Goal: Task Accomplishment & Management: Complete application form

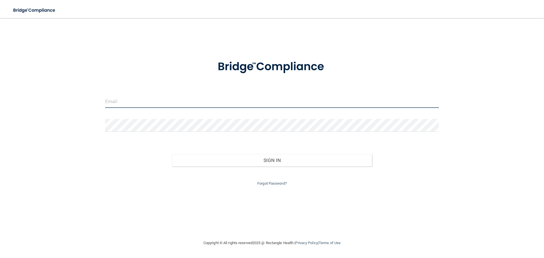
click at [193, 103] on input "email" at bounding box center [272, 101] width 334 height 13
type input "[EMAIL_ADDRESS][DOMAIN_NAME]"
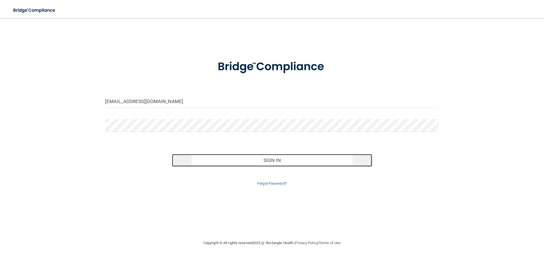
click at [249, 160] on button "Sign In" at bounding box center [272, 160] width 200 height 12
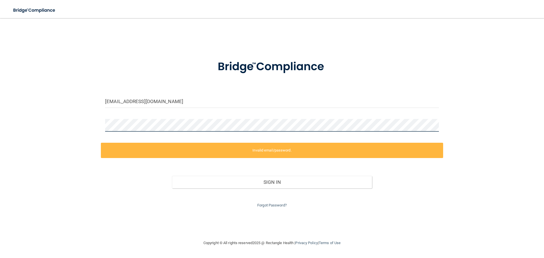
click at [66, 129] on div "jaxon@texassedationdental.com Invalid email/password. You don't have permission…" at bounding box center [272, 129] width 522 height 210
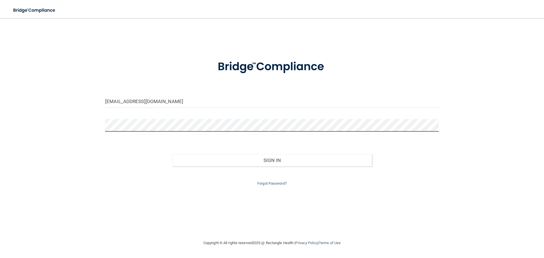
click at [172, 154] on button "Sign In" at bounding box center [272, 160] width 200 height 12
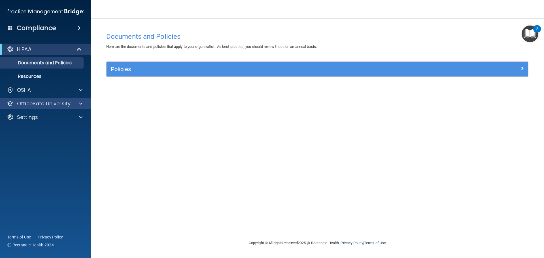
click at [79, 109] on div "OfficeSafe University" at bounding box center [45, 103] width 91 height 11
click at [81, 103] on span at bounding box center [80, 103] width 3 height 7
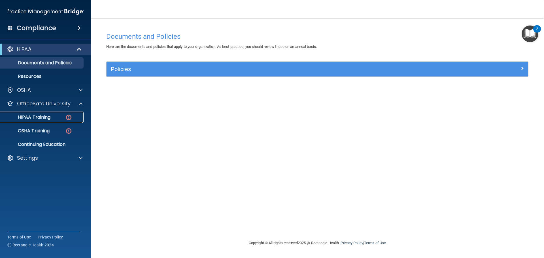
click at [55, 119] on div "HIPAA Training" at bounding box center [42, 118] width 77 height 6
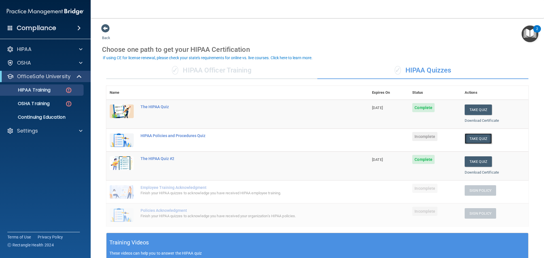
click at [484, 136] on button "Take Quiz" at bounding box center [478, 139] width 27 height 10
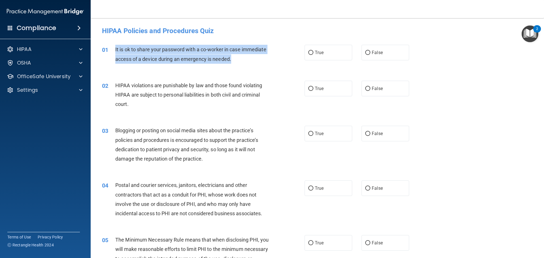
drag, startPoint x: 116, startPoint y: 48, endPoint x: 246, endPoint y: 59, distance: 130.0
click at [246, 59] on div "It is ok to share your password with a co-worker in case immediate access of a …" at bounding box center [194, 54] width 158 height 19
click at [247, 64] on div "01 It is ok to share your password with a co-worker in case immediate access of…" at bounding box center [204, 56] width 220 height 22
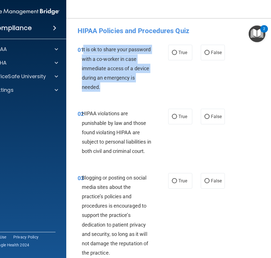
drag, startPoint x: 83, startPoint y: 48, endPoint x: 113, endPoint y: 89, distance: 50.5
click at [113, 89] on div "It is ok to share your password with a co-worker in case immediate access of a …" at bounding box center [119, 68] width 75 height 47
click at [206, 53] on input "False" at bounding box center [207, 53] width 5 height 4
radio input "true"
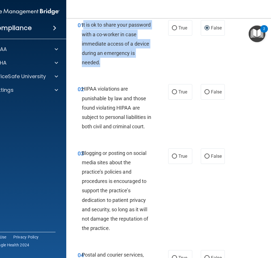
scroll to position [28, 0]
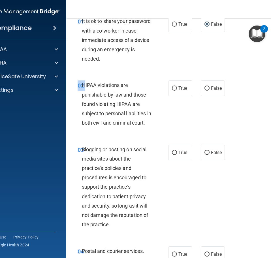
drag, startPoint x: 83, startPoint y: 85, endPoint x: 138, endPoint y: 137, distance: 76.0
click at [140, 138] on div "02 HIPAA violations are punishable by law and those found violating HIPAA are s…" at bounding box center [180, 105] width 215 height 64
click at [100, 100] on div "HIPAA violations are punishable by law and those found violating HIPAA are subj…" at bounding box center [119, 104] width 75 height 47
click at [99, 100] on div "HIPAA violations are punishable by law and those found violating HIPAA are subj…" at bounding box center [119, 104] width 75 height 47
click at [99, 99] on div "HIPAA violations are punishable by law and those found violating HIPAA are subj…" at bounding box center [119, 104] width 75 height 47
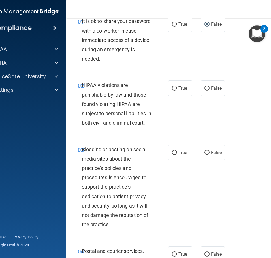
click at [102, 105] on span "HIPAA violations are punishable by law and those found violating HIPAA are subj…" at bounding box center [116, 104] width 69 height 44
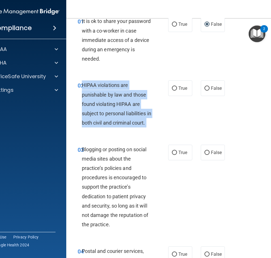
click at [102, 105] on span "HIPAA violations are punishable by law and those found violating HIPAA are subj…" at bounding box center [116, 104] width 69 height 44
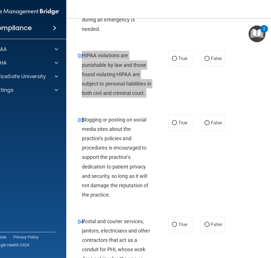
scroll to position [67, 0]
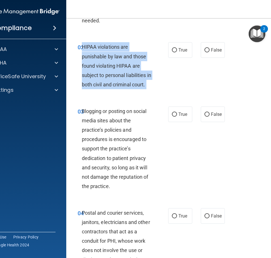
click at [184, 46] on label "True" at bounding box center [180, 50] width 24 height 16
click at [177, 48] on input "True" at bounding box center [174, 50] width 5 height 4
radio input "true"
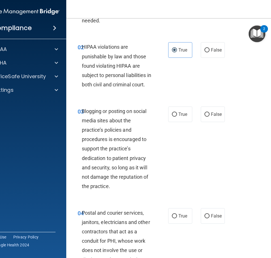
click at [107, 130] on span "Blogging or posting on social media sites about the practice’s policies and pro…" at bounding box center [115, 148] width 67 height 81
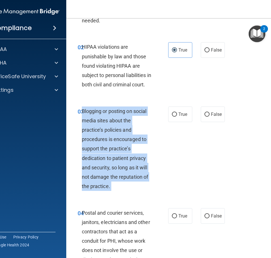
click at [107, 130] on span "Blogging or posting on social media sites about the practice’s policies and pro…" at bounding box center [115, 148] width 67 height 81
click at [208, 117] on input "False" at bounding box center [207, 115] width 5 height 4
radio input "true"
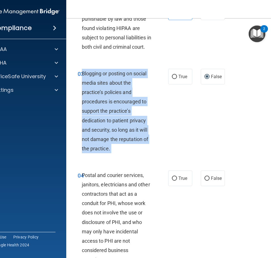
scroll to position [130, 0]
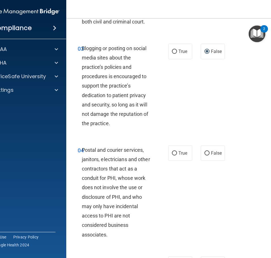
click at [116, 168] on span "Postal and courier services, janitors, electricians and other contractors that …" at bounding box center [116, 192] width 68 height 91
click at [115, 168] on span "Postal and courier services, janitors, electricians and other contractors that …" at bounding box center [116, 192] width 68 height 91
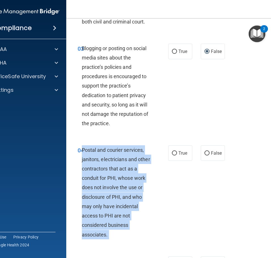
click at [115, 168] on span "Postal and courier services, janitors, electricians and other contractors that …" at bounding box center [116, 192] width 68 height 91
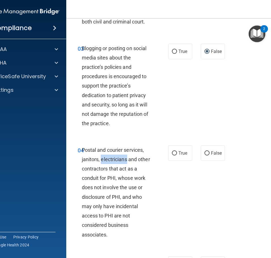
click at [115, 168] on span "Postal and courier services, janitors, electricians and other contractors that …" at bounding box center [116, 192] width 68 height 91
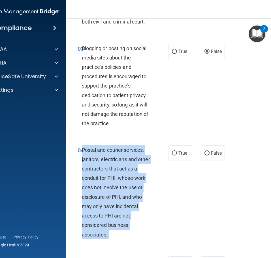
click at [115, 168] on span "Postal and courier services, janitors, electricians and other contractors that …" at bounding box center [116, 192] width 68 height 91
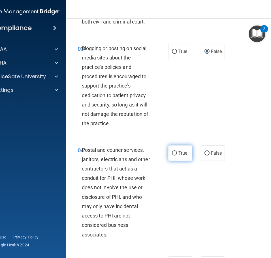
click at [184, 156] on span "True" at bounding box center [183, 153] width 9 height 5
click at [177, 156] on input "True" at bounding box center [174, 153] width 5 height 4
radio input "true"
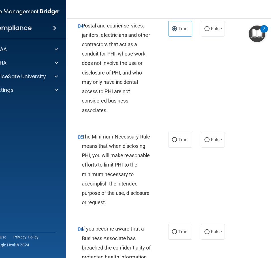
scroll to position [267, 0]
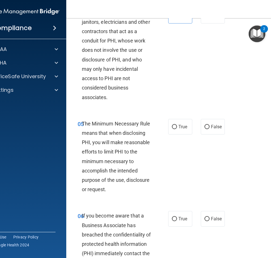
click at [103, 143] on span "The Minimum Necessary Rule means that when disclosing PHI, you will make reason…" at bounding box center [116, 157] width 69 height 72
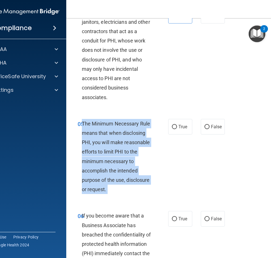
click at [103, 143] on span "The Minimum Necessary Rule means that when disclosing PHI, you will make reason…" at bounding box center [116, 157] width 69 height 72
click at [167, 132] on div "05 The Minimum Necessary Rule means that when disclosing PHI, you will make rea…" at bounding box center [123, 158] width 108 height 78
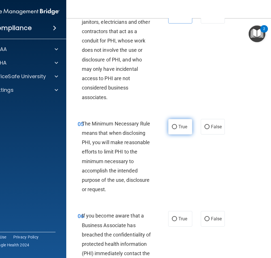
click at [177, 135] on label "True" at bounding box center [180, 127] width 24 height 16
click at [177, 129] on input "True" at bounding box center [174, 127] width 5 height 4
radio input "true"
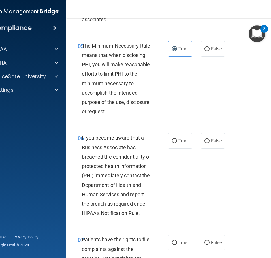
scroll to position [345, 0]
click at [122, 148] on span "If you become aware that a Business Associate has breached the confidentiality …" at bounding box center [116, 175] width 69 height 81
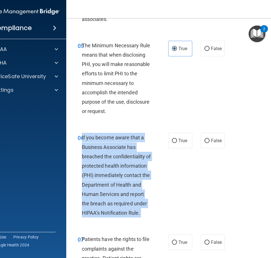
click at [122, 147] on span "If you become aware that a Business Associate has breached the confidentiality …" at bounding box center [116, 175] width 69 height 81
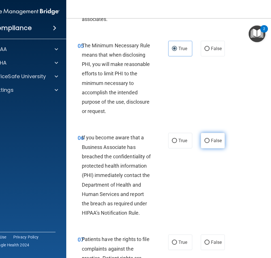
click at [214, 143] on span "False" at bounding box center [216, 140] width 11 height 5
click at [210, 143] on input "False" at bounding box center [207, 141] width 5 height 4
radio input "true"
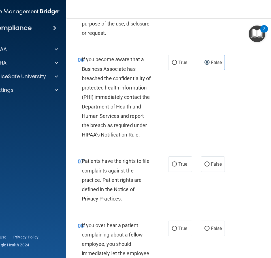
scroll to position [443, 0]
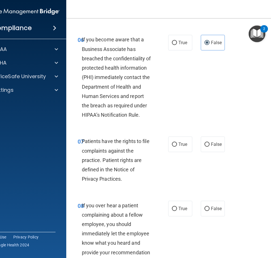
click at [115, 151] on span "Patients have the rights to file complaints against the practice. Patient right…" at bounding box center [116, 160] width 68 height 44
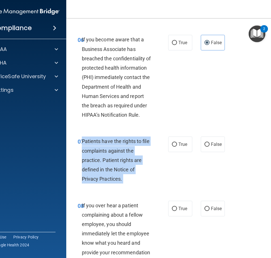
click at [115, 151] on span "Patients have the rights to file complaints against the practice. Patient right…" at bounding box center [116, 160] width 68 height 44
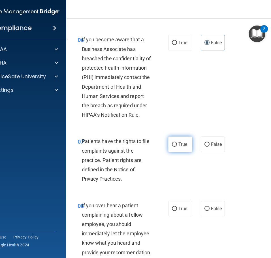
click at [180, 147] on span "True" at bounding box center [183, 144] width 9 height 5
click at [177, 147] on input "True" at bounding box center [174, 145] width 5 height 4
radio input "true"
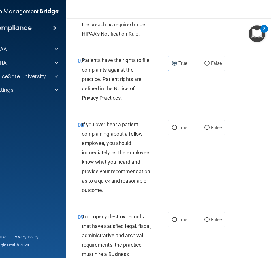
scroll to position [544, 0]
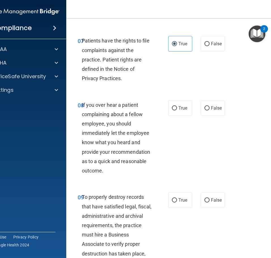
click at [103, 124] on span "If you over hear a patient complaining about a fellow employee, you should imme…" at bounding box center [116, 138] width 69 height 72
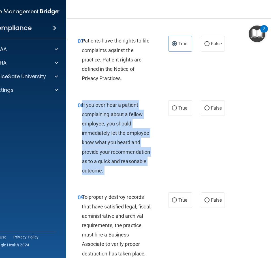
click at [103, 124] on span "If you over hear a patient complaining about a fellow employee, you should imme…" at bounding box center [116, 138] width 69 height 72
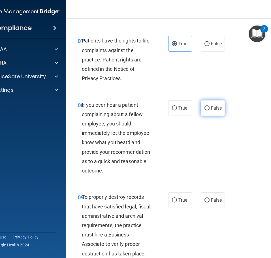
click at [207, 116] on label "False" at bounding box center [213, 108] width 24 height 16
click at [207, 111] on input "False" at bounding box center [207, 108] width 5 height 4
radio input "true"
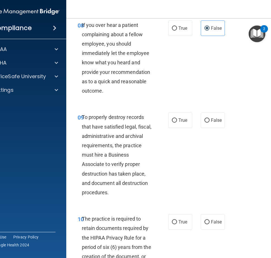
scroll to position [626, 0]
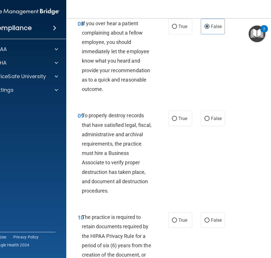
click at [113, 134] on span "To properly destroy records that have satisfied legal, fiscal, administrative a…" at bounding box center [117, 153] width 70 height 81
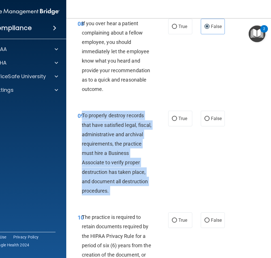
click at [113, 134] on span "To properly destroy records that have satisfied legal, fiscal, administrative a…" at bounding box center [117, 153] width 70 height 81
click at [219, 126] on label "False" at bounding box center [213, 119] width 24 height 16
click at [210, 121] on input "False" at bounding box center [207, 119] width 5 height 4
radio input "true"
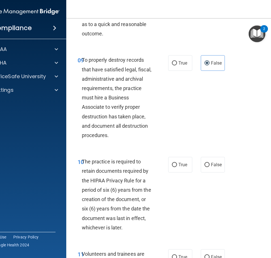
scroll to position [690, 0]
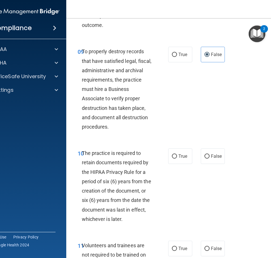
click at [117, 171] on span "The practice is required to retain documents required by the HIPAA Privacy Rule…" at bounding box center [116, 186] width 69 height 72
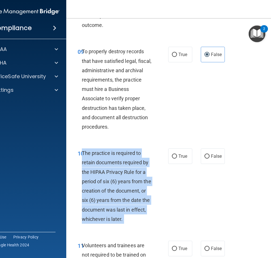
click at [117, 171] on span "The practice is required to retain documents required by the HIPAA Privacy Rule…" at bounding box center [116, 186] width 69 height 72
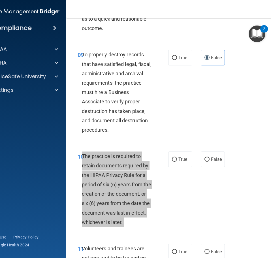
scroll to position [684, 0]
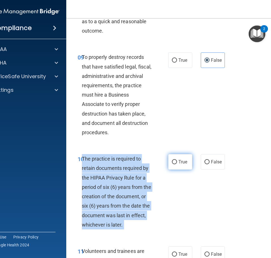
click at [179, 165] on span "True" at bounding box center [183, 161] width 9 height 5
click at [177, 164] on input "True" at bounding box center [174, 162] width 5 height 4
radio input "true"
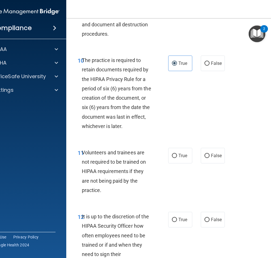
scroll to position [834, 0]
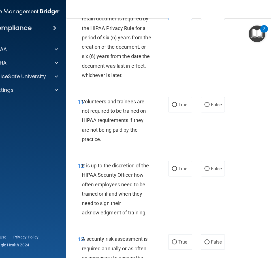
click at [115, 121] on span "Volunteers and trainees are not required to be trained on HIPAA requirements if…" at bounding box center [114, 121] width 64 height 44
click at [114, 121] on span "Volunteers and trainees are not required to be trained on HIPAA requirements if…" at bounding box center [114, 121] width 64 height 44
click at [113, 121] on span "Volunteers and trainees are not required to be trained on HIPAA requirements if…" at bounding box center [114, 121] width 64 height 44
click at [113, 120] on span "Volunteers and trainees are not required to be trained on HIPAA requirements if…" at bounding box center [114, 121] width 64 height 44
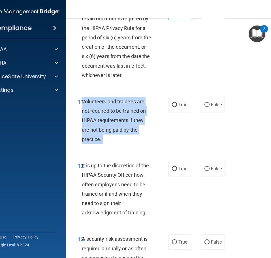
click at [113, 120] on span "Volunteers and trainees are not required to be trained on HIPAA requirements if…" at bounding box center [114, 121] width 64 height 44
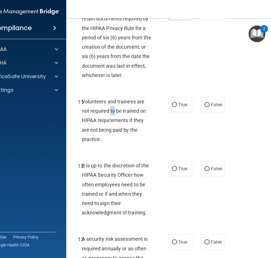
click at [113, 120] on span "Volunteers and trainees are not required to be trained on HIPAA requirements if…" at bounding box center [114, 121] width 64 height 44
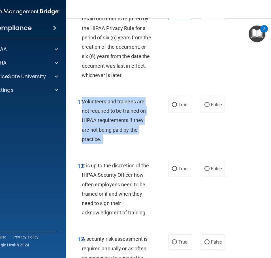
click at [113, 120] on span "Volunteers and trainees are not required to be trained on HIPAA requirements if…" at bounding box center [114, 121] width 64 height 44
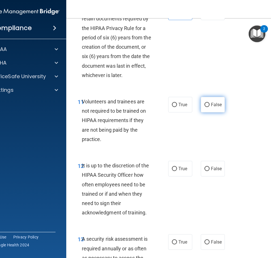
click at [216, 107] on span "False" at bounding box center [216, 104] width 11 height 5
click at [210, 107] on input "False" at bounding box center [207, 105] width 5 height 4
radio input "true"
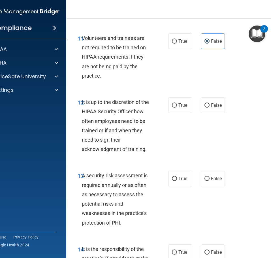
scroll to position [931, 0]
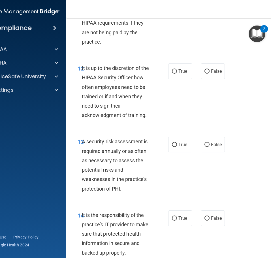
click at [108, 87] on span "It is up to the discretion of the HIPAA Security Officer how often employees ne…" at bounding box center [115, 91] width 67 height 53
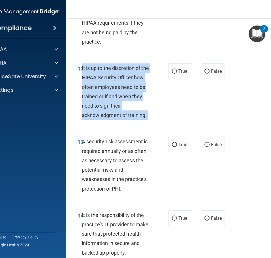
click at [108, 87] on span "It is up to the discretion of the HIPAA Security Officer how often employees ne…" at bounding box center [115, 91] width 67 height 53
click at [217, 75] on label "False" at bounding box center [213, 72] width 24 height 16
click at [210, 74] on input "False" at bounding box center [207, 71] width 5 height 4
radio input "true"
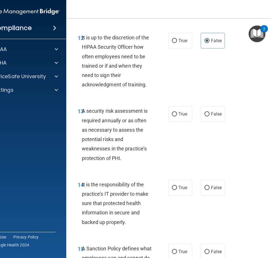
scroll to position [982, 0]
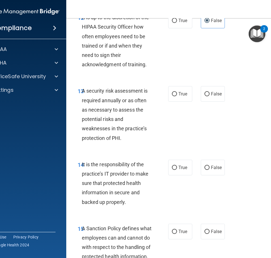
click at [109, 111] on span "A security risk assessment is required annually or as often as necessary to ass…" at bounding box center [115, 114] width 66 height 53
click at [108, 110] on span "A security risk assessment is required annually or as often as necessary to ass…" at bounding box center [115, 114] width 66 height 53
click at [109, 110] on span "A security risk assessment is required annually or as often as necessary to ass…" at bounding box center [115, 114] width 66 height 53
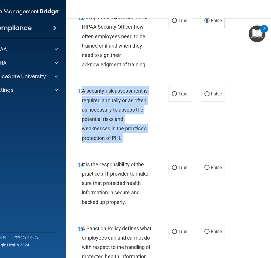
click at [109, 110] on span "A security risk assessment is required annually or as often as necessary to ass…" at bounding box center [115, 114] width 66 height 53
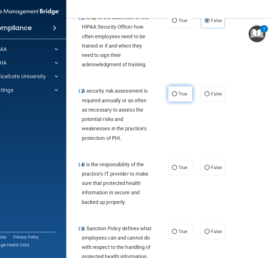
click at [186, 102] on label "True" at bounding box center [180, 94] width 24 height 16
click at [177, 96] on input "True" at bounding box center [174, 94] width 5 height 4
radio input "true"
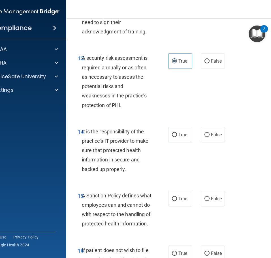
scroll to position [1021, 0]
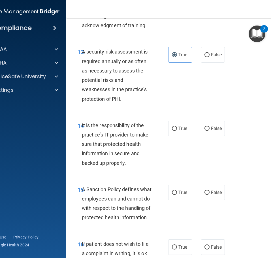
click at [109, 143] on span "It is the responsibility of the practice’s IT provider to make sure that protec…" at bounding box center [115, 144] width 67 height 44
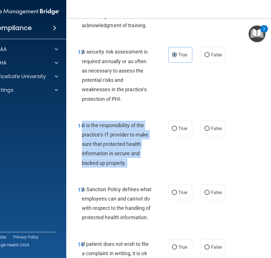
click at [109, 143] on span "It is the responsibility of the practice’s IT provider to make sure that protec…" at bounding box center [115, 144] width 67 height 44
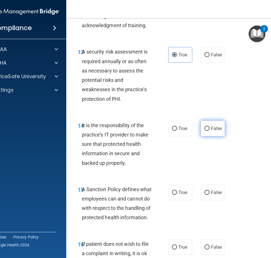
click at [222, 136] on label "False" at bounding box center [213, 129] width 24 height 16
click at [210, 131] on input "False" at bounding box center [207, 129] width 5 height 4
radio input "true"
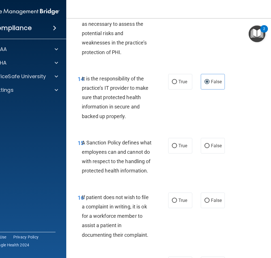
scroll to position [1089, 0]
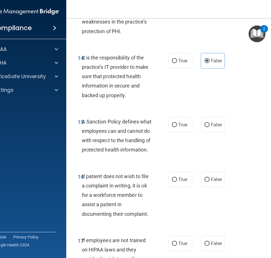
click at [116, 131] on span "A Sanction Policy defines what employees can and cannot do with respect to the …" at bounding box center [117, 136] width 70 height 34
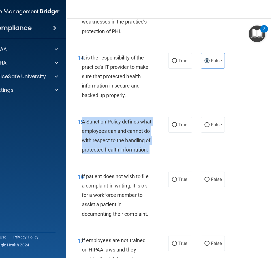
click at [116, 131] on span "A Sanction Policy defines what employees can and cannot do with respect to the …" at bounding box center [117, 136] width 70 height 34
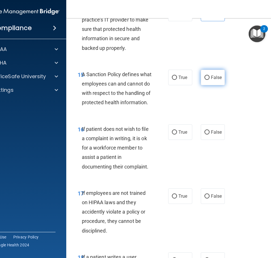
click at [210, 85] on label "False" at bounding box center [213, 78] width 24 height 16
click at [210, 80] on input "False" at bounding box center [207, 78] width 5 height 4
radio input "true"
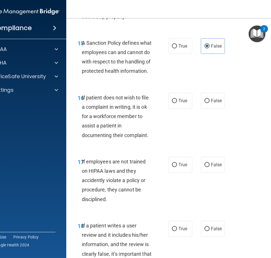
scroll to position [1172, 0]
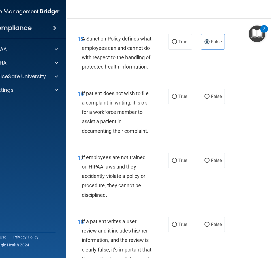
click at [118, 122] on span "If patient does not wish to file a complaint in writing, it is ok for a workfor…" at bounding box center [115, 112] width 67 height 44
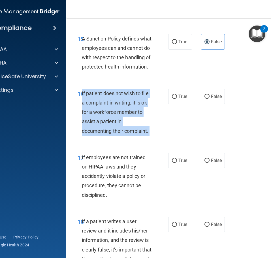
click at [118, 122] on span "If patient does not wish to file a complaint in writing, it is ok for a workfor…" at bounding box center [115, 112] width 67 height 44
click at [184, 99] on span "True" at bounding box center [183, 96] width 9 height 5
click at [177, 99] on input "True" at bounding box center [174, 97] width 5 height 4
radio input "true"
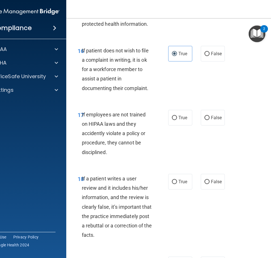
scroll to position [1222, 0]
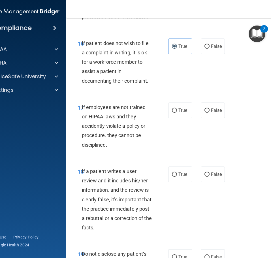
click at [135, 126] on span "If employees are not trained on HIPAA laws and they accidently violate a policy…" at bounding box center [114, 126] width 64 height 44
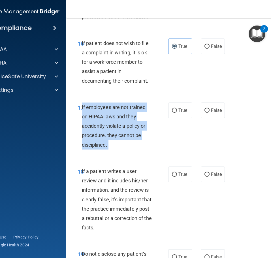
click at [135, 126] on span "If employees are not trained on HIPAA laws and they accidently violate a policy…" at bounding box center [114, 126] width 64 height 44
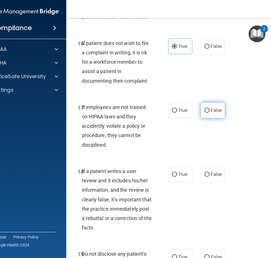
click at [212, 118] on label "False" at bounding box center [213, 111] width 24 height 16
click at [210, 113] on input "False" at bounding box center [207, 111] width 5 height 4
radio input "true"
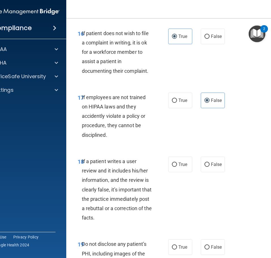
scroll to position [1336, 0]
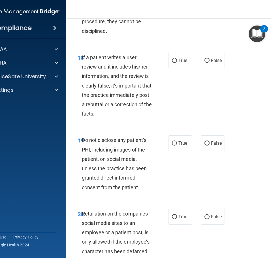
click at [115, 86] on span "If a patient writes a user review and it includes his/her information, and the …" at bounding box center [117, 85] width 70 height 62
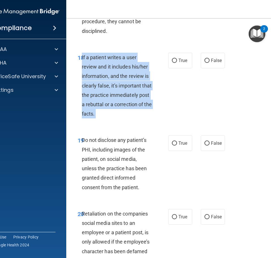
click at [115, 86] on span "If a patient writes a user review and it includes his/her information, and the …" at bounding box center [117, 85] width 70 height 62
click at [207, 63] on input "False" at bounding box center [207, 61] width 5 height 4
radio input "true"
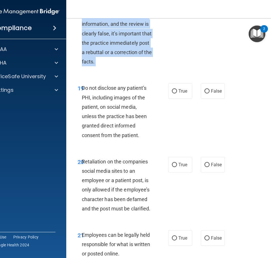
scroll to position [1403, 0]
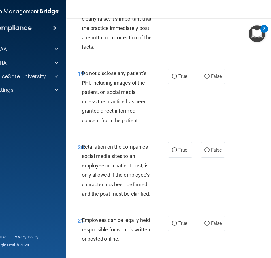
click at [120, 101] on span "Do not disclose any patient’s PHI, including images of the patient, on social m…" at bounding box center [114, 96] width 65 height 53
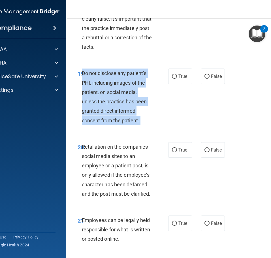
click at [120, 101] on span "Do not disclose any patient’s PHI, including images of the patient, on social m…" at bounding box center [114, 96] width 65 height 53
click at [185, 84] on label "True" at bounding box center [180, 77] width 24 height 16
click at [177, 79] on input "True" at bounding box center [174, 77] width 5 height 4
radio input "true"
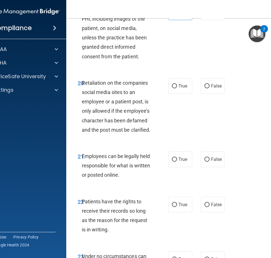
scroll to position [1471, 0]
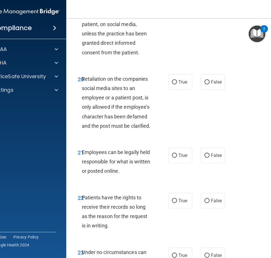
click at [127, 117] on span "Retaliation on the companies social media sites to an employee or a patient pos…" at bounding box center [116, 102] width 69 height 53
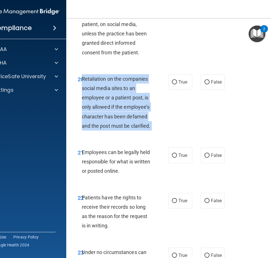
click at [127, 117] on span "Retaliation on the companies social media sites to an employee or a patient pos…" at bounding box center [116, 102] width 69 height 53
click at [208, 91] on div "20 Retaliation on the companies social media sites to an employee or a patient …" at bounding box center [180, 103] width 215 height 73
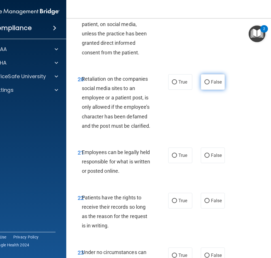
click at [208, 90] on label "False" at bounding box center [213, 82] width 24 height 16
click at [208, 84] on input "False" at bounding box center [207, 82] width 5 height 4
radio input "true"
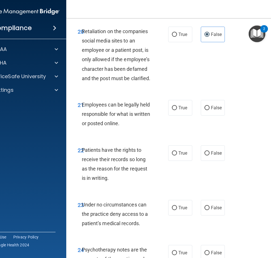
scroll to position [1524, 0]
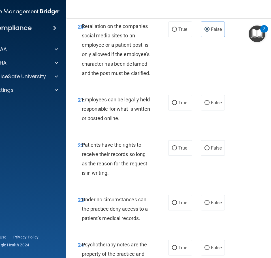
click at [105, 121] on span "Employees can be legally held responsible for what is written or posted online." at bounding box center [116, 109] width 69 height 25
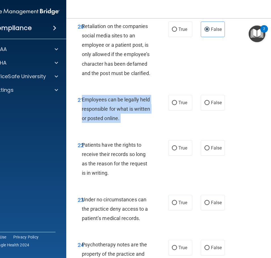
click at [105, 121] on span "Employees can be legally held responsible for what is written or posted online." at bounding box center [116, 109] width 69 height 25
click at [179, 111] on label "True" at bounding box center [180, 103] width 24 height 16
click at [177, 105] on input "True" at bounding box center [174, 103] width 5 height 4
radio input "true"
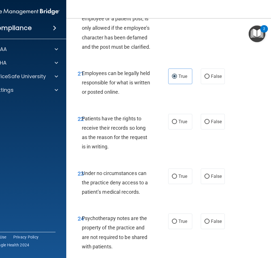
scroll to position [1598, 0]
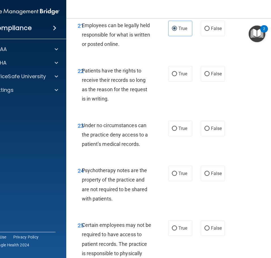
click at [109, 98] on span "Patients have the rights to receive their records so long as the reason for the…" at bounding box center [115, 85] width 66 height 34
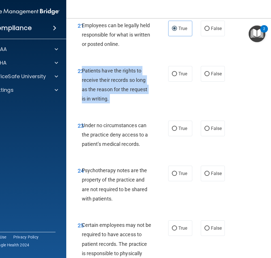
click at [109, 98] on span "Patients have the rights to receive their records so long as the reason for the…" at bounding box center [115, 85] width 66 height 34
drag, startPoint x: 210, startPoint y: 96, endPoint x: 133, endPoint y: 130, distance: 84.7
click at [211, 82] on label "False" at bounding box center [213, 74] width 24 height 16
click at [210, 76] on input "False" at bounding box center [207, 74] width 5 height 4
radio input "true"
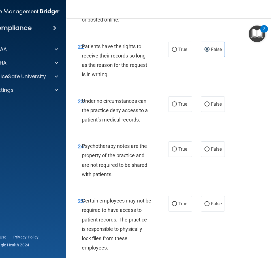
scroll to position [1644, 0]
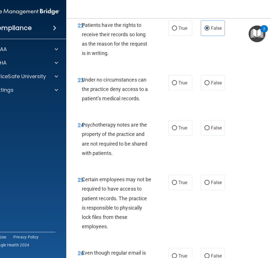
click at [109, 101] on span "Under no circumstances can the practice deny access to a patient’s medical reco…" at bounding box center [115, 89] width 66 height 25
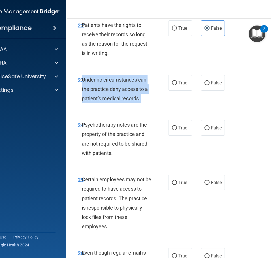
click at [109, 101] on span "Under no circumstances can the practice deny access to a patient’s medical reco…" at bounding box center [115, 89] width 66 height 25
click at [205, 91] on label "False" at bounding box center [213, 83] width 24 height 16
click at [205, 85] on input "False" at bounding box center [207, 83] width 5 height 4
radio input "true"
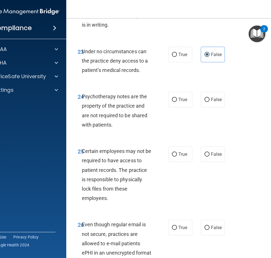
scroll to position [1681, 0]
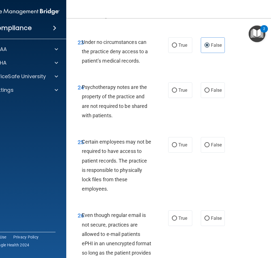
click at [116, 116] on span "Psychotherapy notes are the property of the practice and are not required to be…" at bounding box center [115, 101] width 66 height 34
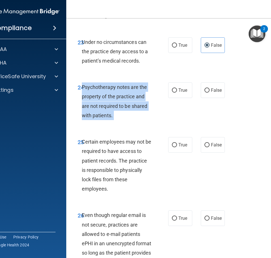
click at [116, 116] on span "Psychotherapy notes are the property of the practice and are not required to be…" at bounding box center [115, 101] width 66 height 34
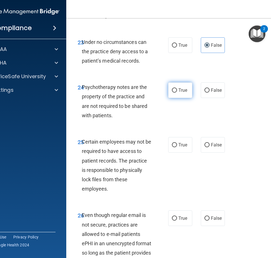
click at [190, 98] on label "True" at bounding box center [180, 91] width 24 height 16
click at [177, 93] on input "True" at bounding box center [174, 90] width 5 height 4
radio input "true"
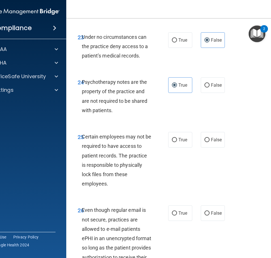
scroll to position [1741, 0]
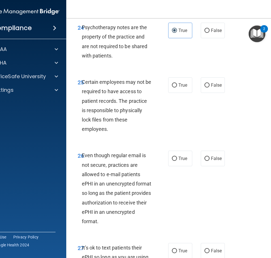
click at [107, 112] on span "Certain employees may not be required to have access to patient records. The pr…" at bounding box center [117, 105] width 70 height 53
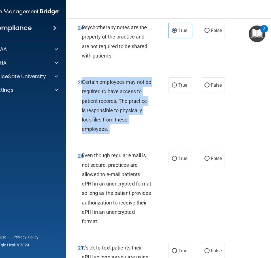
click at [107, 112] on span "Certain employees may not be required to have access to patient records. The pr…" at bounding box center [117, 105] width 70 height 53
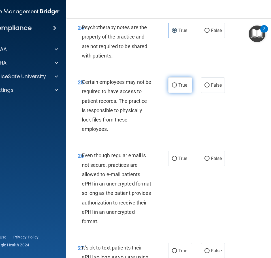
click at [179, 93] on label "True" at bounding box center [180, 85] width 24 height 16
click at [177, 88] on input "True" at bounding box center [174, 85] width 5 height 4
radio input "true"
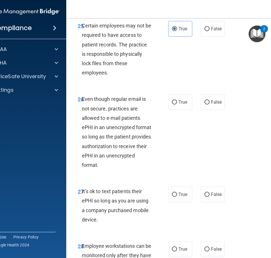
scroll to position [1798, 0]
click at [128, 128] on span "Even though regular email is not secure, practices are allowed to e-mail patien…" at bounding box center [117, 132] width 70 height 72
click at [127, 127] on span "Even though regular email is not secure, practices are allowed to e-mail patien…" at bounding box center [117, 132] width 70 height 72
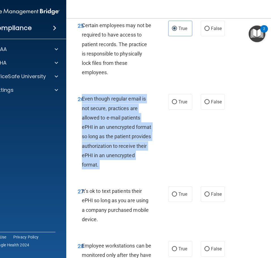
click at [127, 127] on span "Even though regular email is not secure, practices are allowed to e-mail patien…" at bounding box center [117, 132] width 70 height 72
click at [186, 110] on label "True" at bounding box center [180, 102] width 24 height 16
click at [177, 104] on input "True" at bounding box center [174, 102] width 5 height 4
radio input "true"
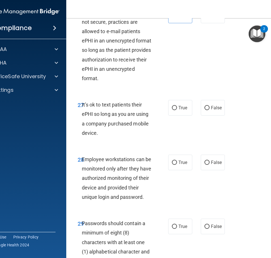
scroll to position [1888, 0]
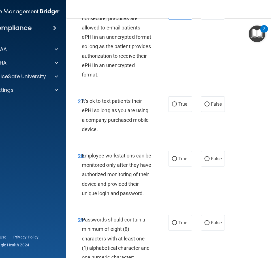
click at [118, 119] on span "It’s ok to text patients their ePHI so long as you are using a company purchase…" at bounding box center [115, 115] width 67 height 34
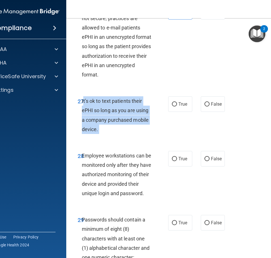
click at [118, 119] on span "It’s ok to text patients their ePHI so long as you are using a company purchase…" at bounding box center [115, 115] width 67 height 34
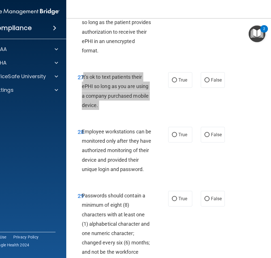
scroll to position [1934, 0]
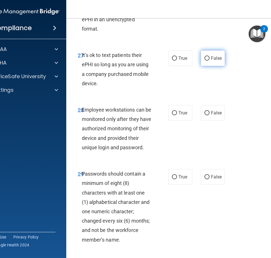
click at [207, 66] on label "False" at bounding box center [213, 58] width 24 height 16
click at [207, 61] on input "False" at bounding box center [207, 58] width 5 height 4
radio input "true"
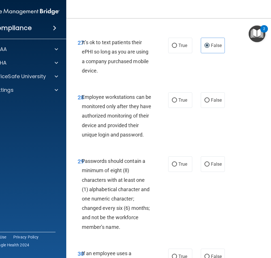
scroll to position [1962, 0]
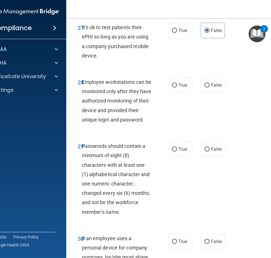
click at [116, 103] on span "Employee workstations can be monitored only after they have authorized monitori…" at bounding box center [117, 101] width 70 height 44
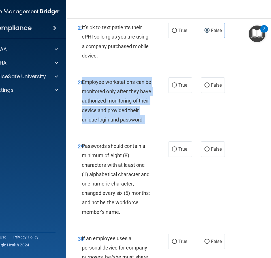
click at [116, 103] on span "Employee workstations can be monitored only after they have authorized monitori…" at bounding box center [117, 101] width 70 height 44
click at [223, 93] on label "False" at bounding box center [213, 85] width 24 height 16
click at [210, 88] on input "False" at bounding box center [207, 85] width 5 height 4
radio input "true"
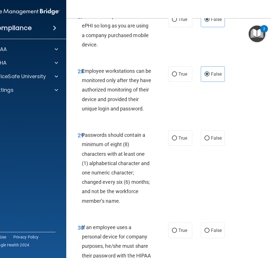
scroll to position [2009, 0]
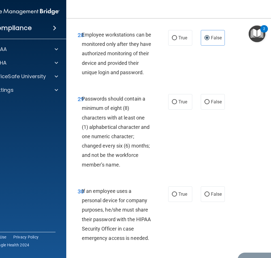
click at [110, 116] on span "Passwords should contain a minimum of eight (8) characters with at least one (1…" at bounding box center [116, 132] width 68 height 72
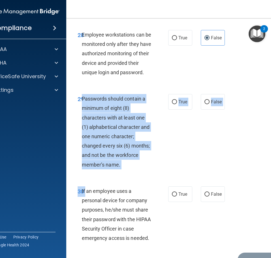
drag, startPoint x: 110, startPoint y: 116, endPoint x: 354, endPoint y: 221, distance: 266.2
click at [271, 221] on html "Compliance HIPAA Documents and Policies Report an Incident Business Associates …" at bounding box center [135, 129] width 271 height 258
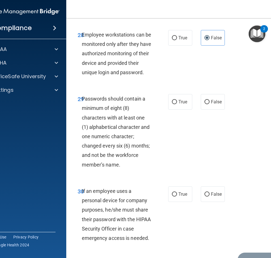
click at [150, 106] on div "29 Passwords should contain a minimum of eight (8) characters with at least one…" at bounding box center [180, 133] width 215 height 92
click at [117, 116] on span "Passwords should contain a minimum of eight (8) characters with at least one (1…" at bounding box center [116, 132] width 68 height 72
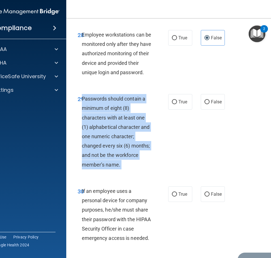
click at [117, 116] on span "Passwords should contain a minimum of eight (8) characters with at least one (1…" at bounding box center [116, 132] width 68 height 72
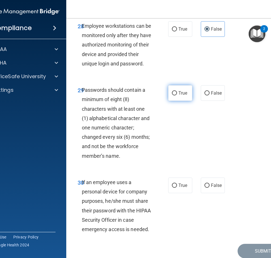
click at [181, 96] on span "True" at bounding box center [183, 92] width 9 height 5
click at [177, 96] on input "True" at bounding box center [174, 93] width 5 height 4
radio input "true"
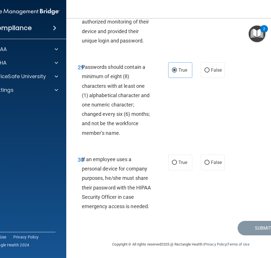
scroll to position [2060, 0]
click at [111, 160] on span "If an employee uses a personal device for company purposes, he/she must share t…" at bounding box center [116, 182] width 69 height 53
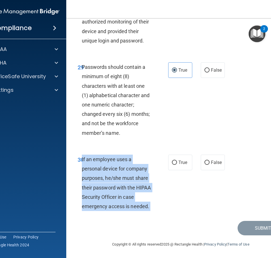
click at [111, 160] on span "If an employee uses a personal device for company purposes, he/she must share t…" at bounding box center [116, 182] width 69 height 53
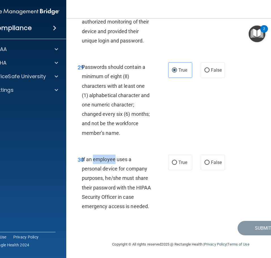
click at [111, 160] on span "If an employee uses a personal device for company purposes, he/she must share t…" at bounding box center [116, 182] width 69 height 53
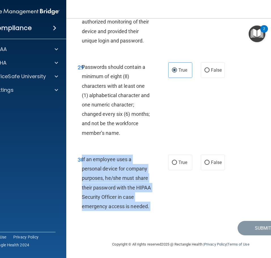
click at [111, 160] on span "If an employee uses a personal device for company purposes, he/she must share t…" at bounding box center [116, 182] width 69 height 53
click at [214, 164] on span "False" at bounding box center [216, 162] width 11 height 5
click at [210, 164] on input "False" at bounding box center [207, 163] width 5 height 4
radio input "true"
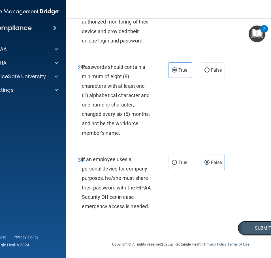
click at [267, 227] on button "Submit" at bounding box center [263, 228] width 51 height 14
click at [242, 227] on button "Submit" at bounding box center [263, 228] width 51 height 14
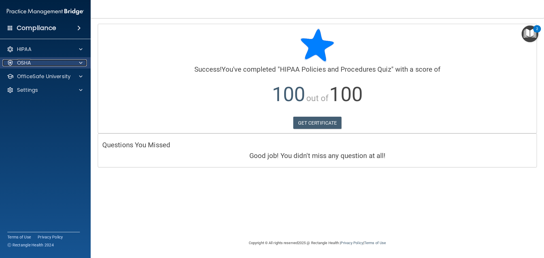
click at [84, 64] on div at bounding box center [80, 63] width 14 height 7
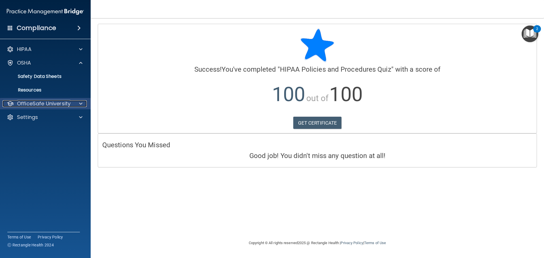
click at [77, 103] on div at bounding box center [80, 103] width 14 height 7
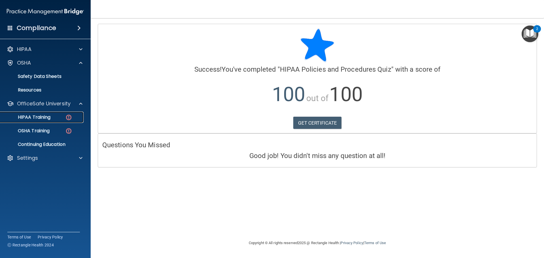
click at [60, 117] on div "HIPAA Training" at bounding box center [42, 118] width 77 height 6
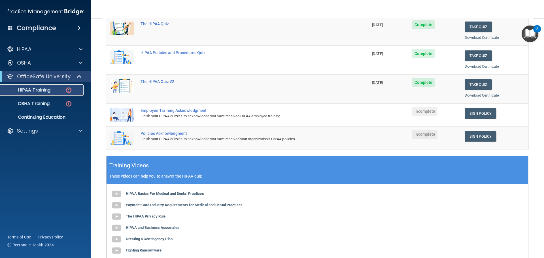
scroll to position [79, 0]
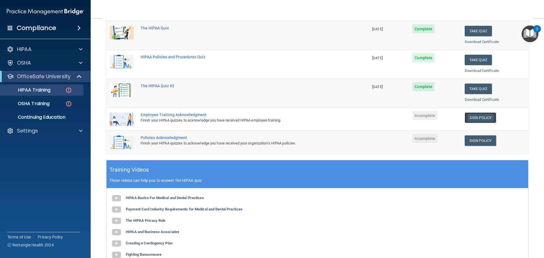
click at [471, 119] on link "Sign Policy" at bounding box center [480, 118] width 31 height 10
click at [62, 103] on div "OSHA Training" at bounding box center [42, 104] width 77 height 6
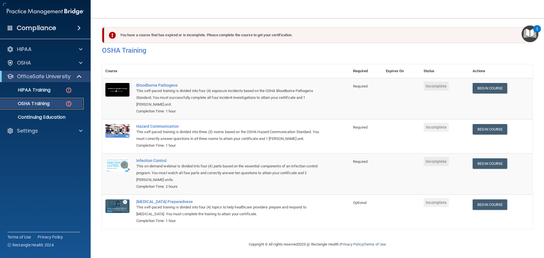
scroll to position [1, 0]
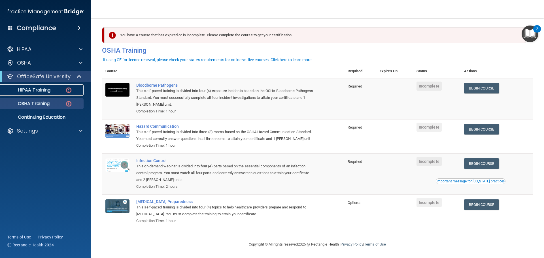
click at [67, 91] on img at bounding box center [68, 90] width 7 height 7
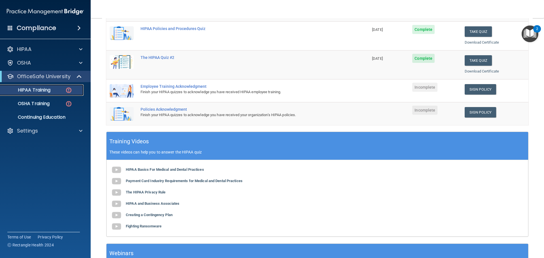
scroll to position [106, 0]
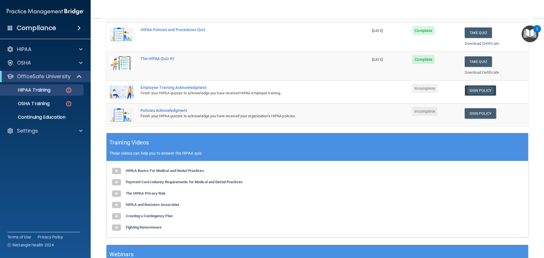
click at [482, 88] on link "Sign Policy" at bounding box center [480, 90] width 31 height 10
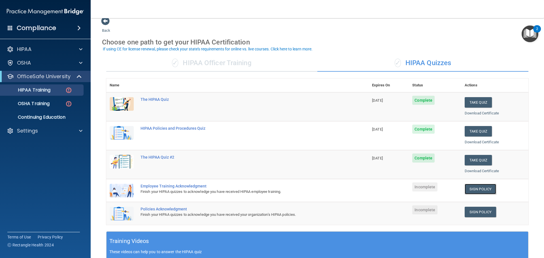
scroll to position [9, 0]
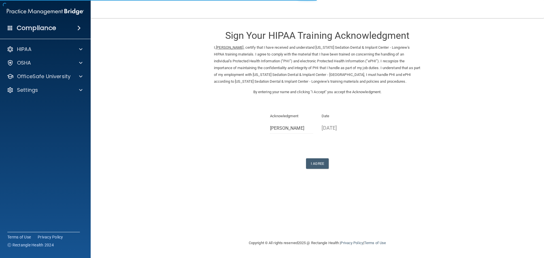
click at [318, 170] on form "Sign Your HIPAA Training Acknowledgment I, Jaxon Barefield , certify that I hav…" at bounding box center [317, 103] width 431 height 159
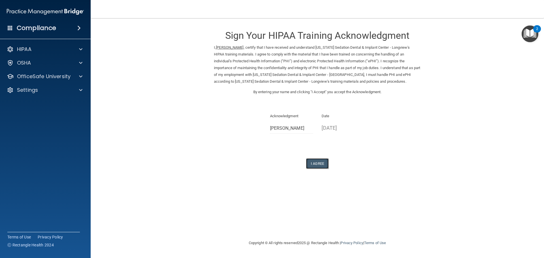
click at [321, 168] on button "I Agree" at bounding box center [317, 163] width 23 height 10
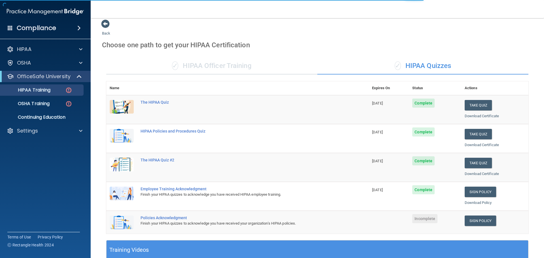
scroll to position [9, 0]
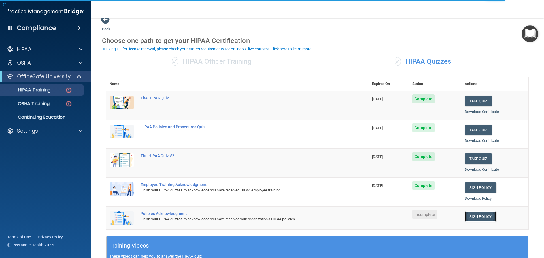
click at [468, 219] on link "Sign Policy" at bounding box center [480, 216] width 31 height 10
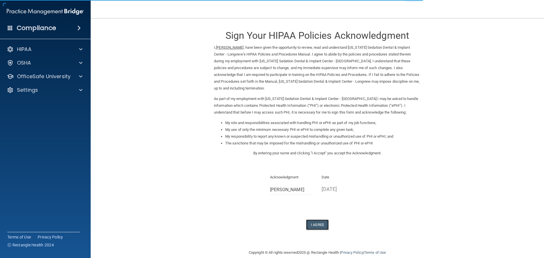
click at [323, 220] on button "I Agree" at bounding box center [317, 225] width 23 height 10
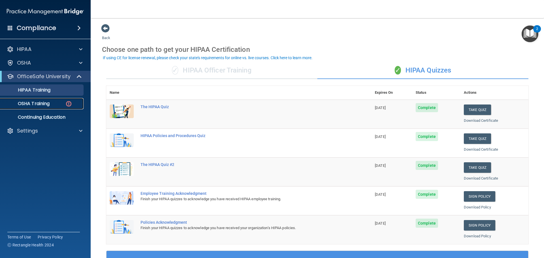
click at [60, 100] on link "OSHA Training" at bounding box center [38, 103] width 89 height 11
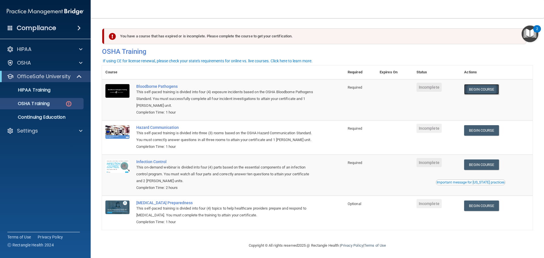
click at [491, 90] on link "Begin Course" at bounding box center [481, 89] width 35 height 10
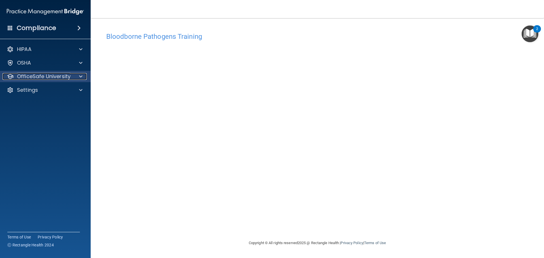
click at [76, 78] on div at bounding box center [80, 76] width 14 height 7
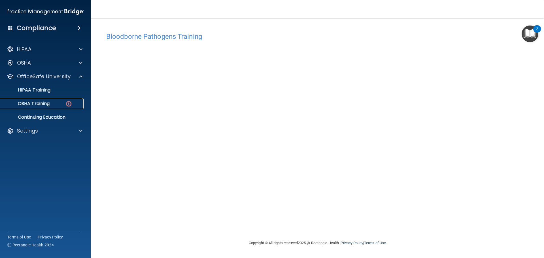
click at [71, 102] on img at bounding box center [68, 103] width 7 height 7
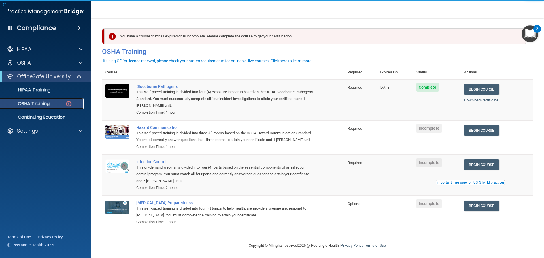
scroll to position [1, 0]
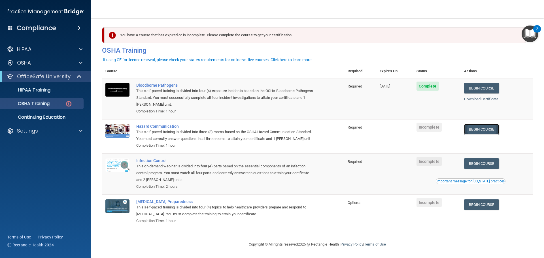
click at [481, 134] on link "Begin Course" at bounding box center [481, 129] width 35 height 10
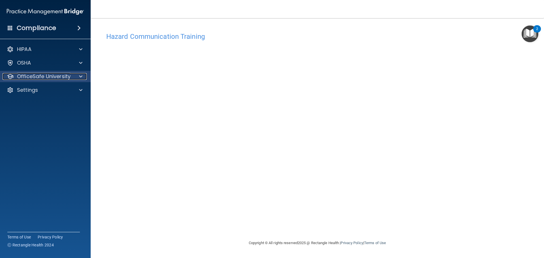
click at [80, 76] on span at bounding box center [80, 76] width 3 height 7
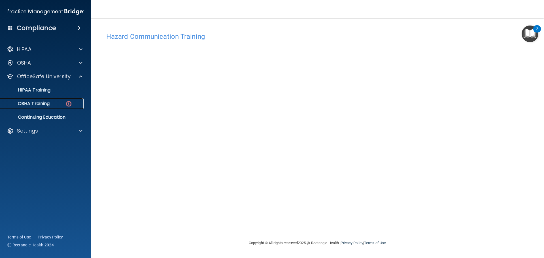
click at [61, 105] on div "OSHA Training" at bounding box center [42, 104] width 77 height 6
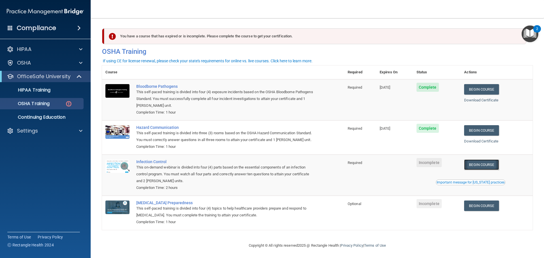
click at [480, 163] on link "Begin Course" at bounding box center [481, 165] width 35 height 10
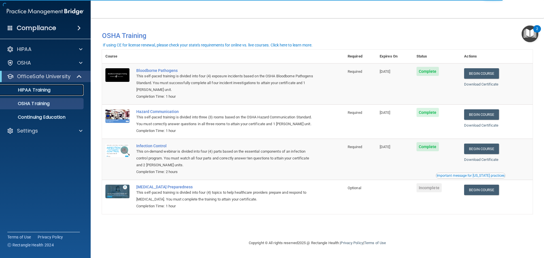
click at [28, 91] on p "HIPAA Training" at bounding box center [27, 90] width 47 height 6
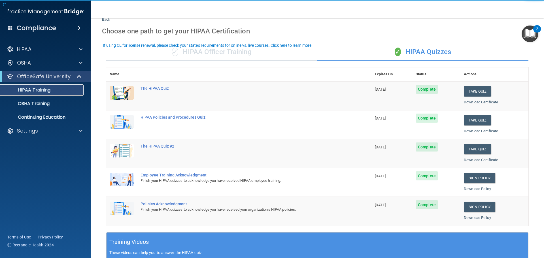
scroll to position [20, 0]
